Goal: Register for event/course

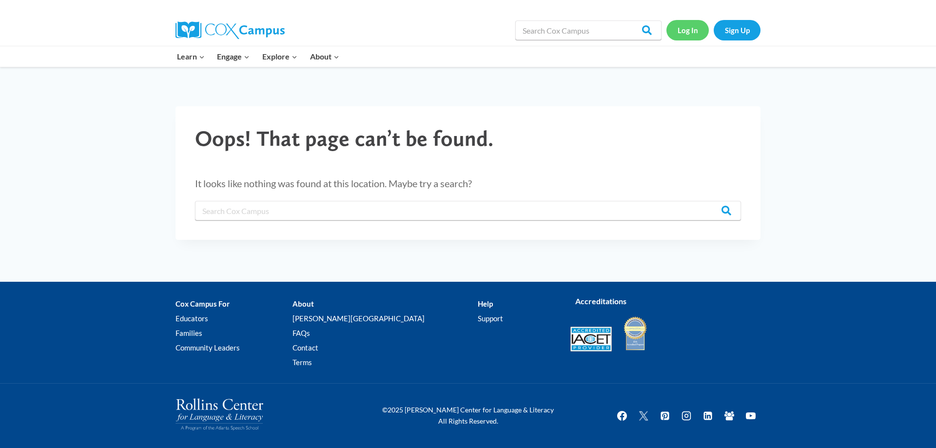
click at [696, 34] on link "Log In" at bounding box center [687, 30] width 42 height 20
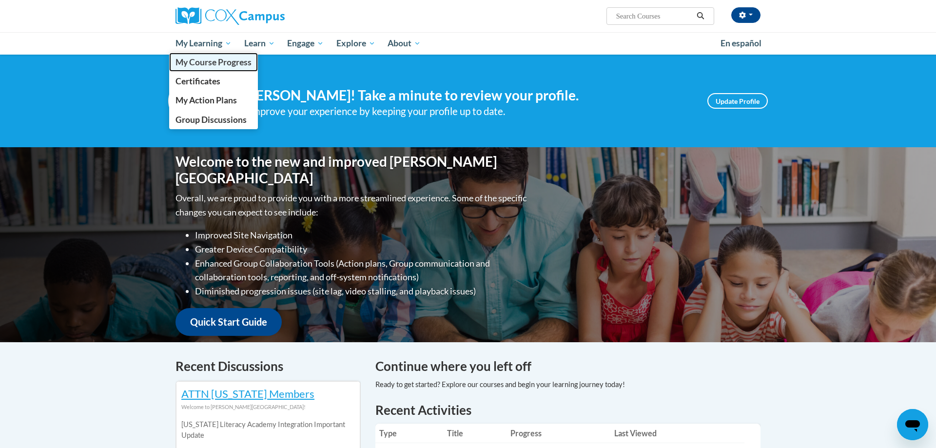
click at [219, 61] on span "My Course Progress" at bounding box center [213, 62] width 76 height 10
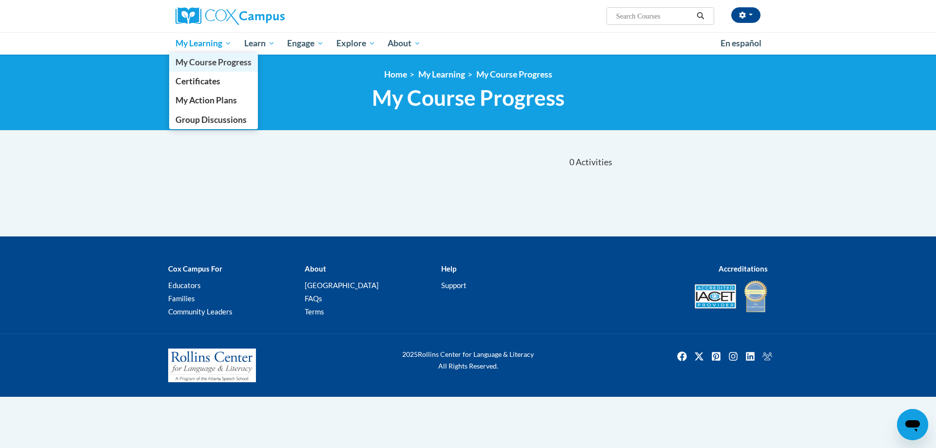
click at [220, 59] on span "My Course Progress" at bounding box center [213, 62] width 76 height 10
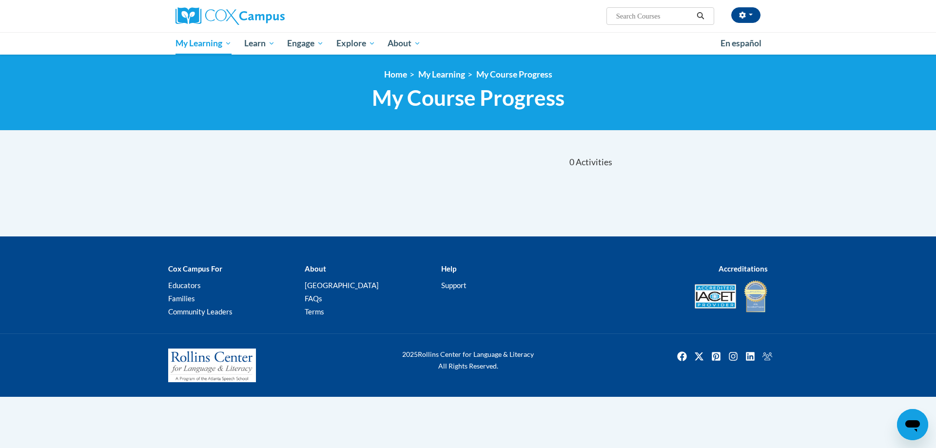
click at [420, 96] on span "My Course Progress" at bounding box center [468, 98] width 193 height 26
click at [434, 74] on link "My Learning" at bounding box center [441, 74] width 47 height 10
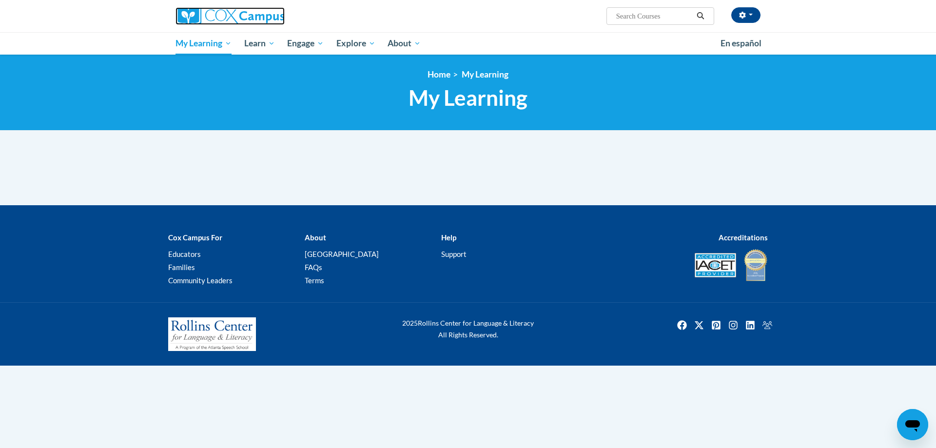
click at [202, 23] on img at bounding box center [229, 16] width 109 height 18
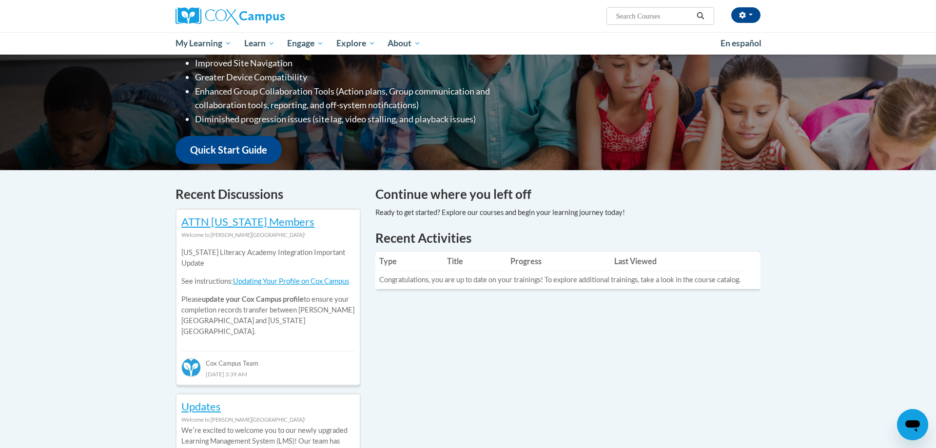
scroll to position [132, 0]
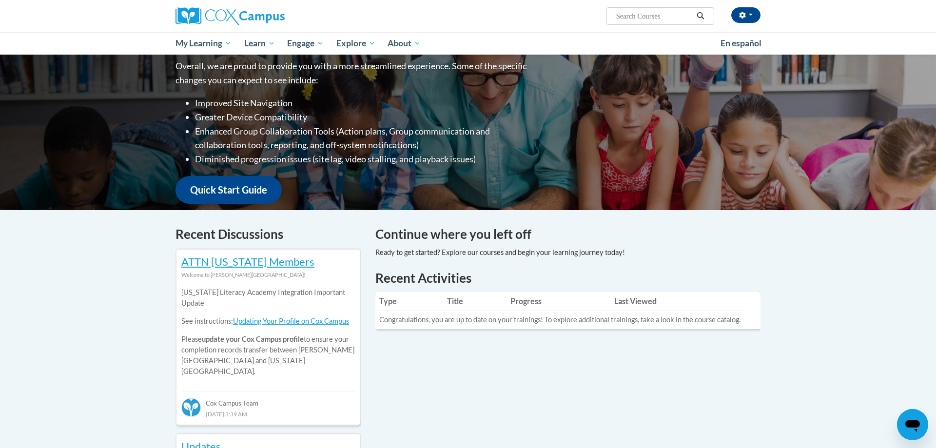
click at [451, 324] on td "Congratulations, you are up to date on your trainings! To explore additional tr…" at bounding box center [559, 320] width 369 height 18
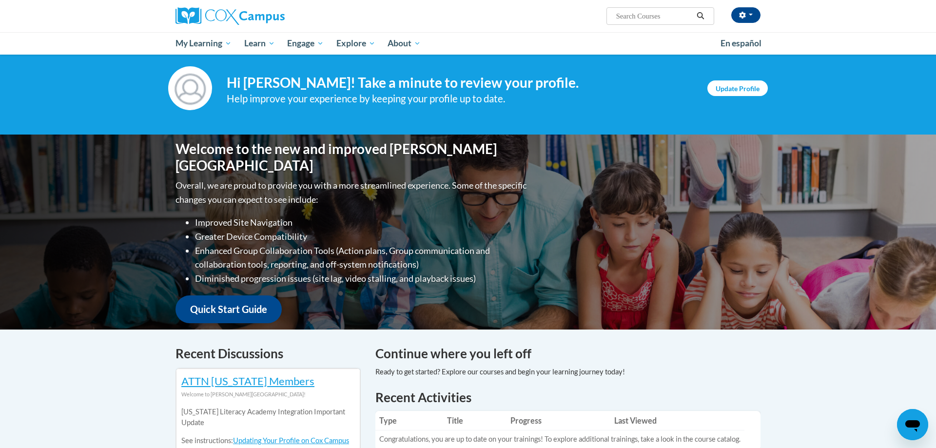
scroll to position [0, 0]
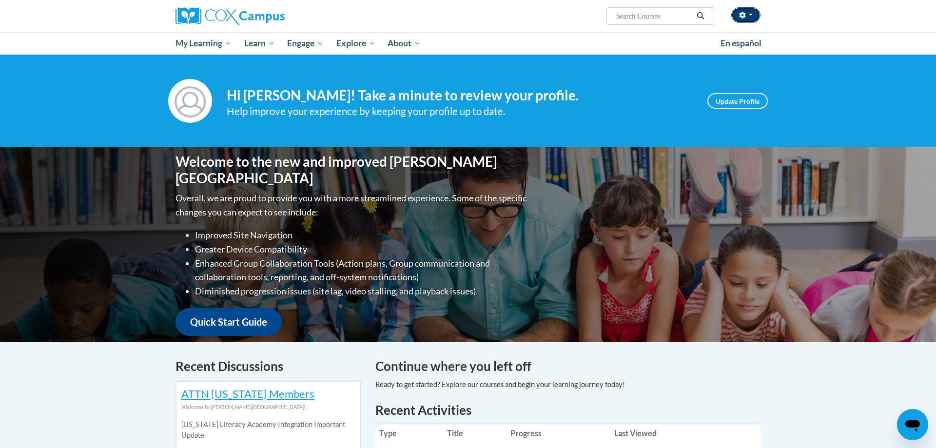
click at [750, 9] on button "button" at bounding box center [745, 15] width 29 height 16
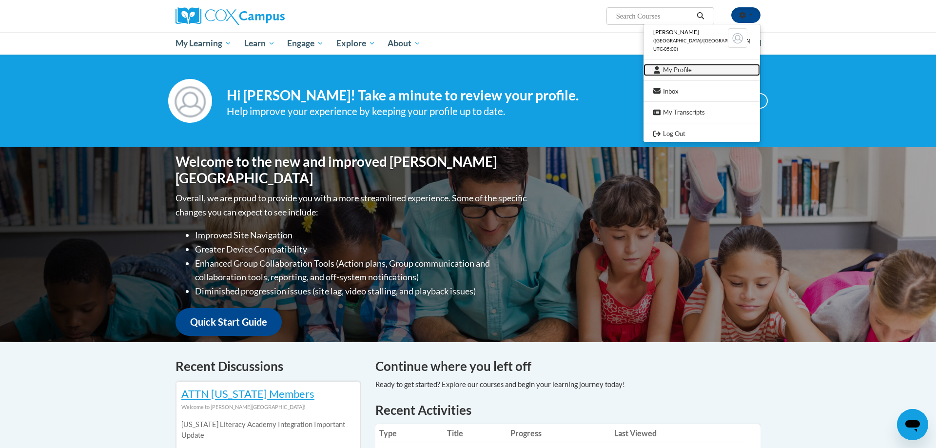
click at [719, 69] on link "My Profile" at bounding box center [701, 70] width 116 height 12
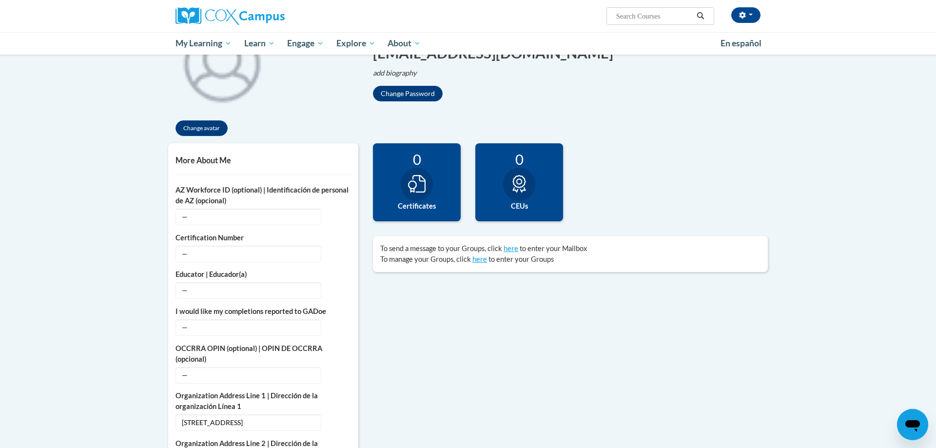
scroll to position [249, 0]
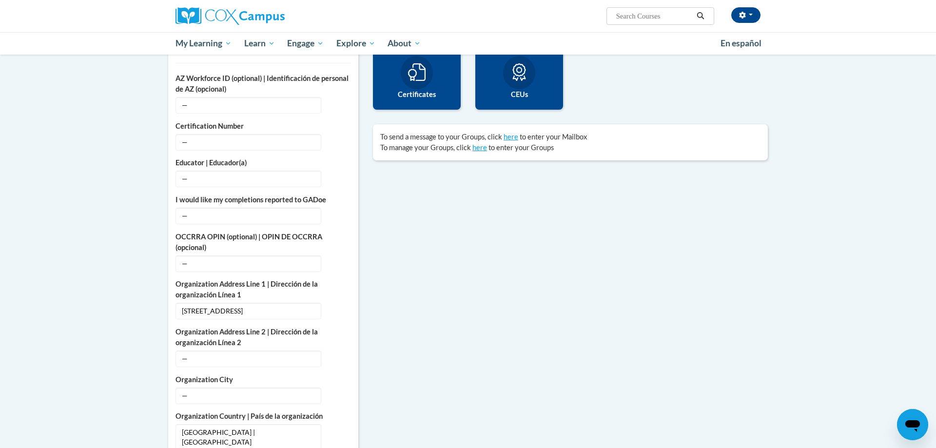
click at [521, 85] on div at bounding box center [519, 72] width 32 height 33
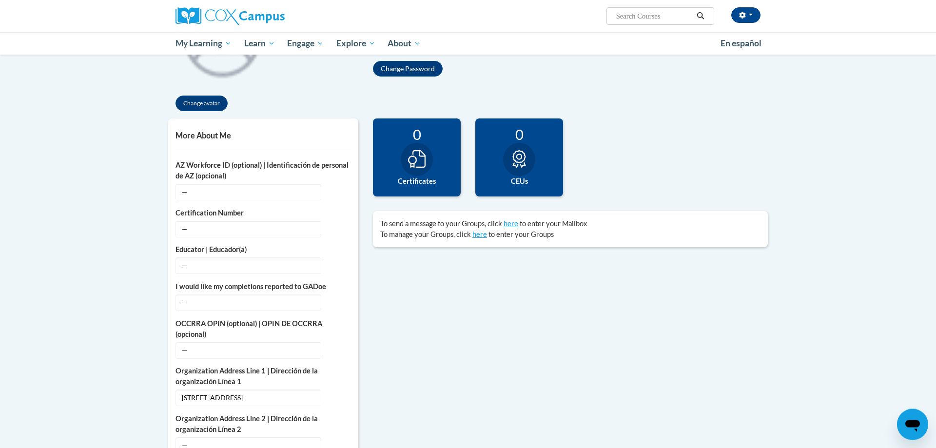
scroll to position [0, 0]
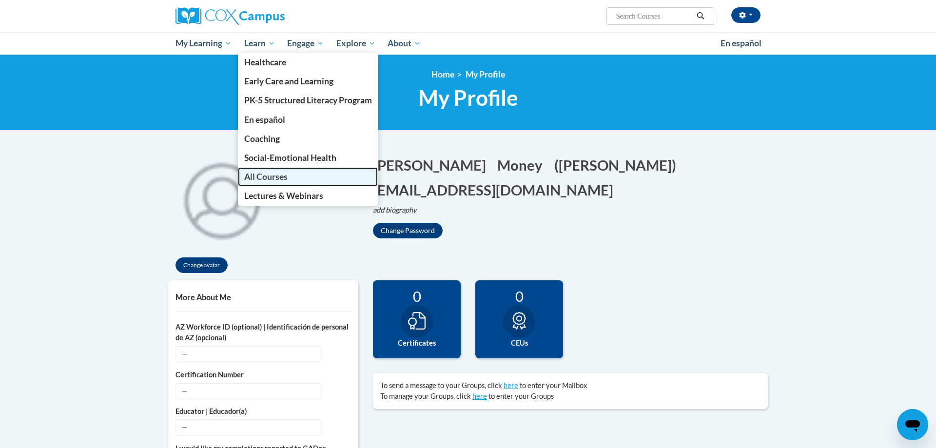
click at [269, 170] on link "All Courses" at bounding box center [308, 176] width 140 height 19
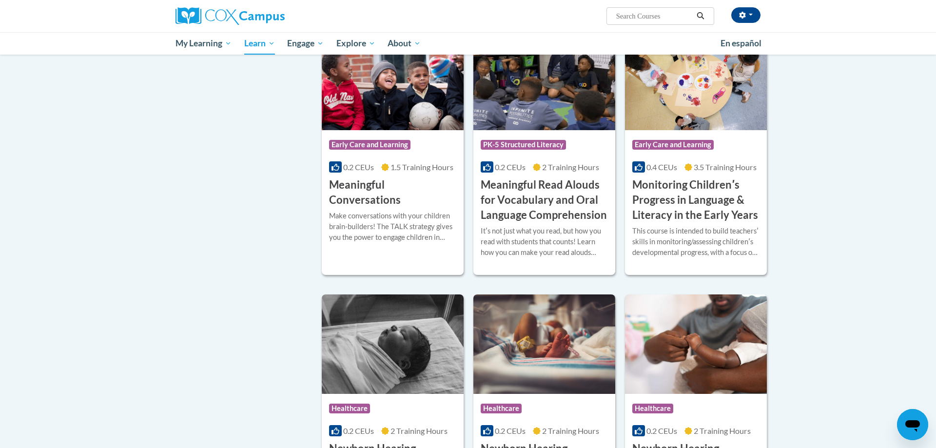
scroll to position [1292, 0]
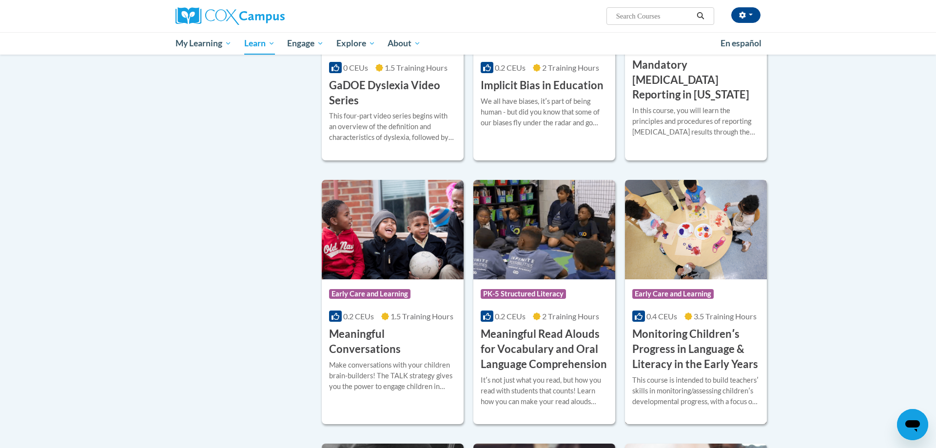
click at [704, 364] on h3 "Monitoring Childrenʹs Progress in Language & Literacy in the Early Years" at bounding box center [695, 349] width 127 height 45
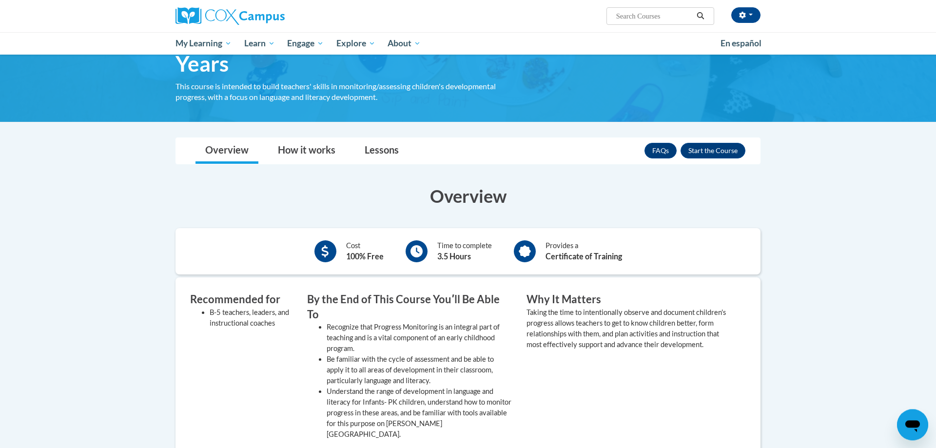
scroll to position [99, 0]
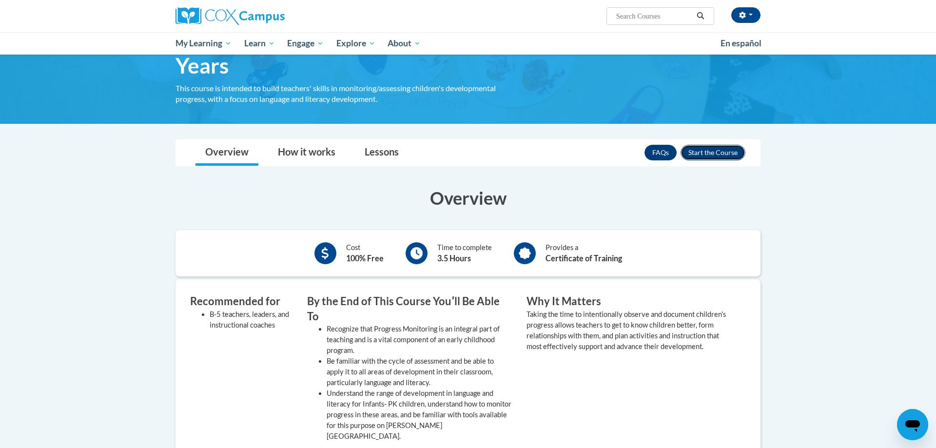
click at [701, 147] on button "Enroll" at bounding box center [712, 153] width 65 height 16
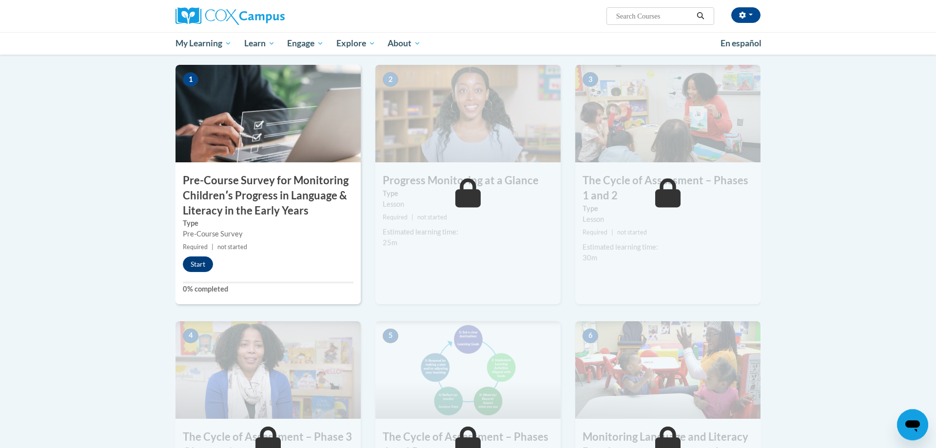
scroll to position [249, 0]
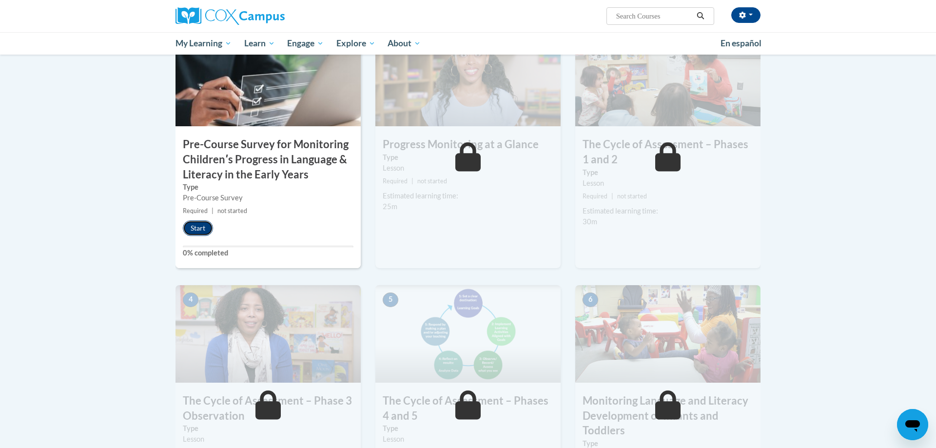
click at [204, 232] on button "Start" at bounding box center [198, 228] width 30 height 16
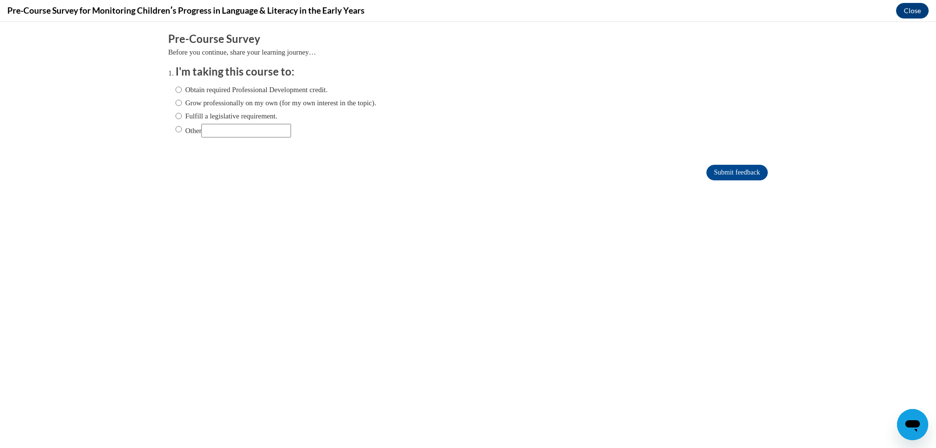
scroll to position [0, 0]
click at [186, 100] on label "Grow professionally on my own (for my own interest in the topic)." at bounding box center [275, 102] width 201 height 11
click at [182, 100] on input "Grow professionally on my own (for my own interest in the topic)." at bounding box center [178, 102] width 6 height 11
radio input "true"
click at [184, 89] on label "Obtain required Professional Development credit." at bounding box center [251, 89] width 152 height 11
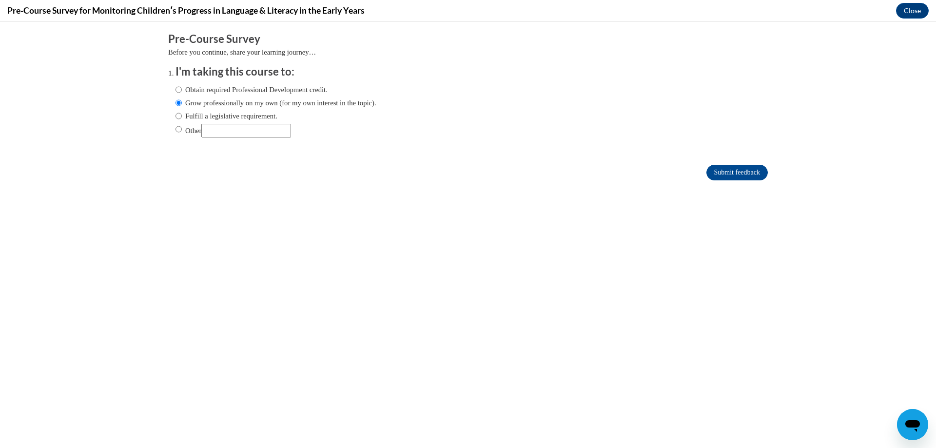
click at [182, 89] on input "Obtain required Professional Development credit." at bounding box center [178, 89] width 6 height 11
radio input "true"
click at [743, 170] on input "Submit feedback" at bounding box center [736, 173] width 61 height 16
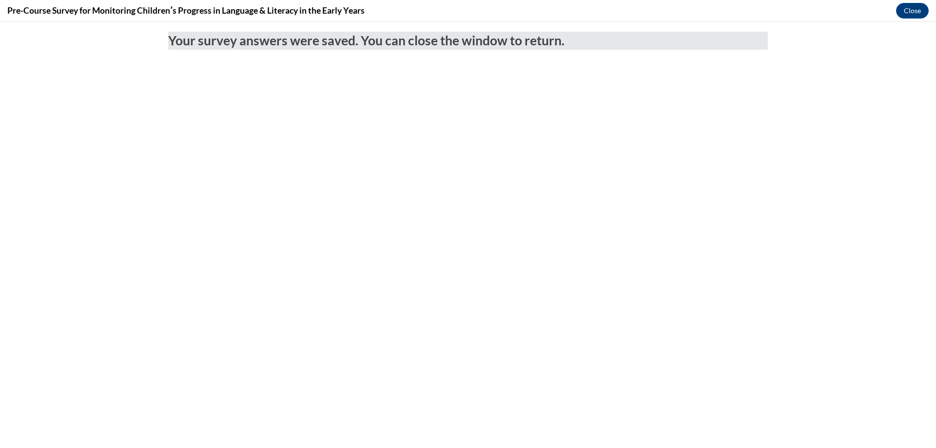
drag, startPoint x: 905, startPoint y: 10, endPoint x: 864, endPoint y: 34, distance: 48.1
click at [905, 10] on button "Close" at bounding box center [912, 11] width 33 height 16
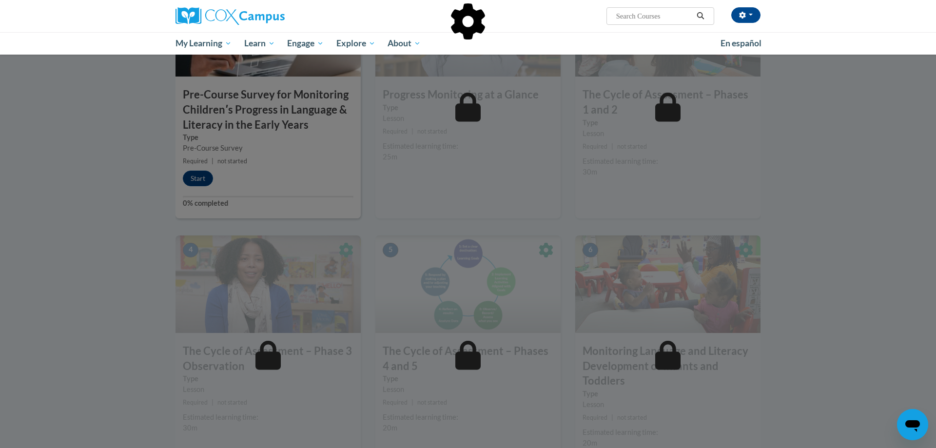
click at [308, 160] on div at bounding box center [467, 71] width 585 height 185
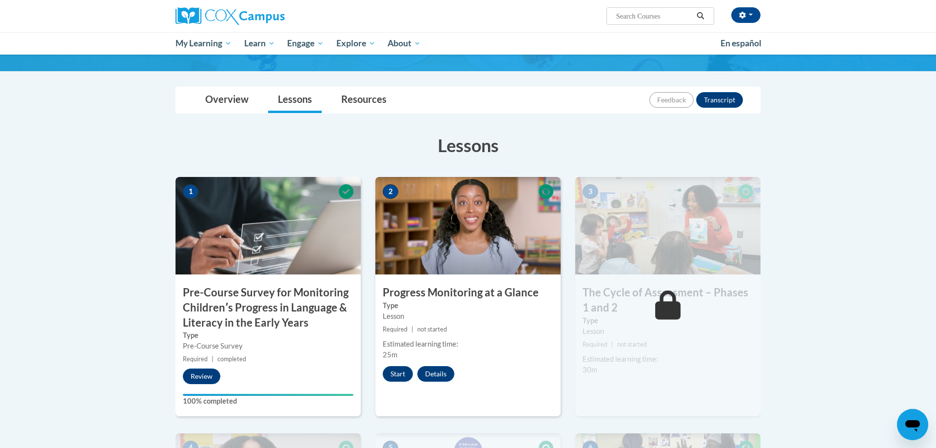
scroll to position [149, 0]
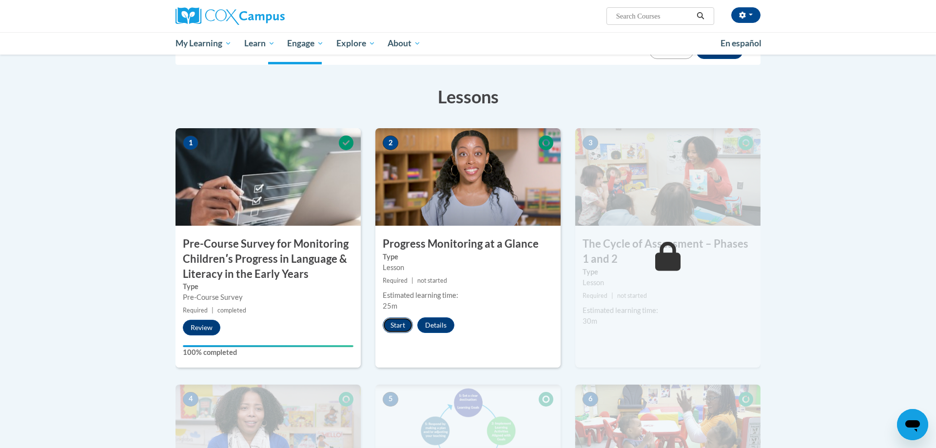
click at [401, 330] on button "Start" at bounding box center [398, 325] width 30 height 16
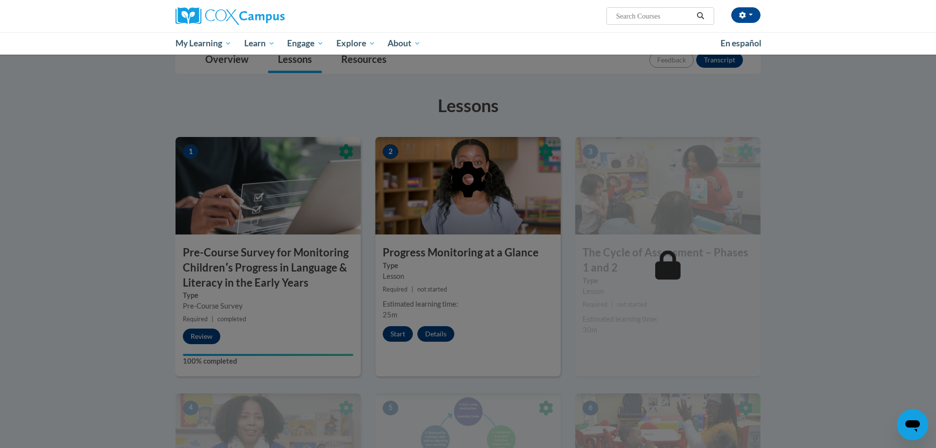
scroll to position [102, 0]
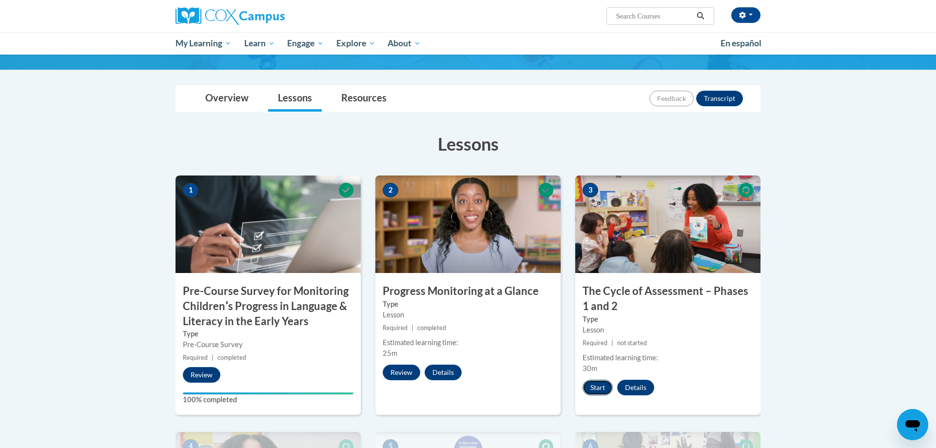
click at [603, 387] on button "Start" at bounding box center [597, 388] width 30 height 16
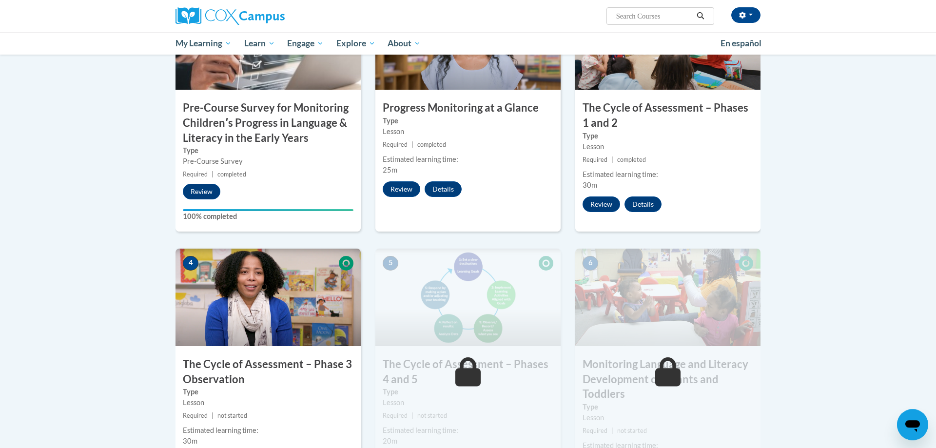
scroll to position [350, 0]
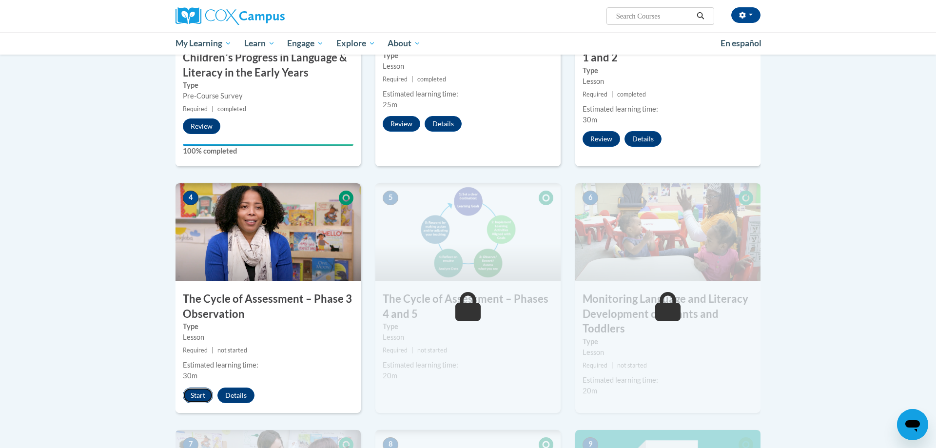
click at [201, 392] on button "Start" at bounding box center [198, 395] width 30 height 16
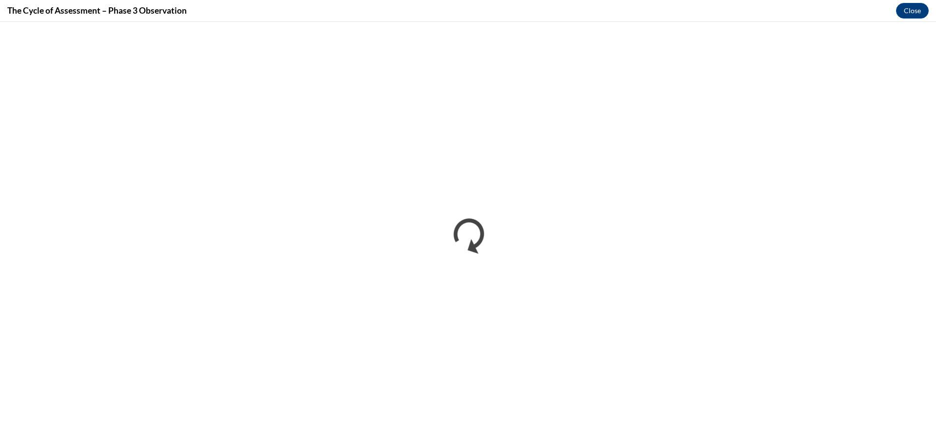
scroll to position [0, 0]
